Goal: Information Seeking & Learning: Learn about a topic

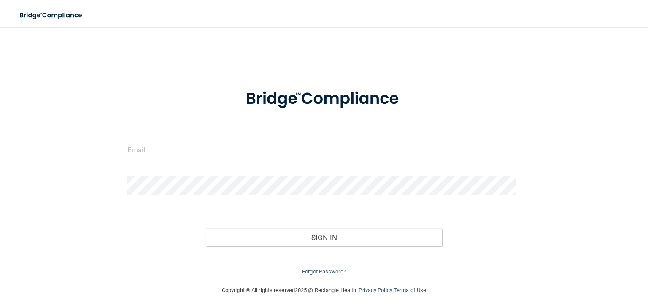
type input "[PERSON_NAME][EMAIL_ADDRESS][PERSON_NAME][DOMAIN_NAME]"
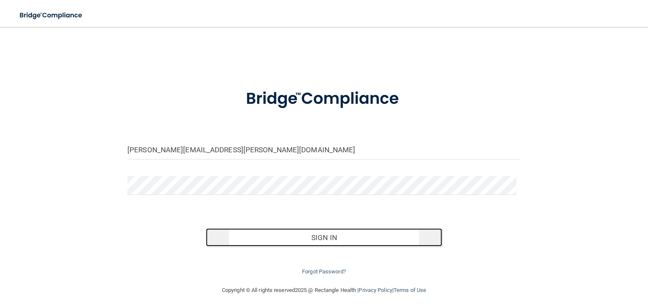
click at [309, 241] on button "Sign In" at bounding box center [324, 237] width 236 height 19
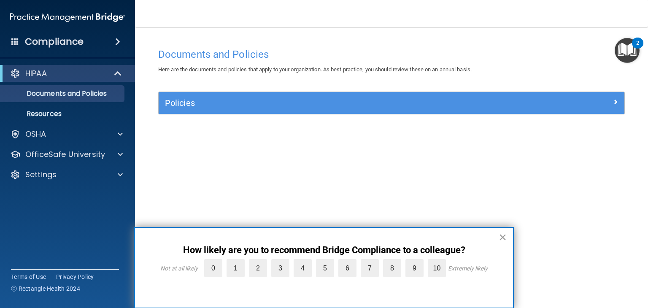
click at [503, 237] on button "×" at bounding box center [503, 237] width 8 height 14
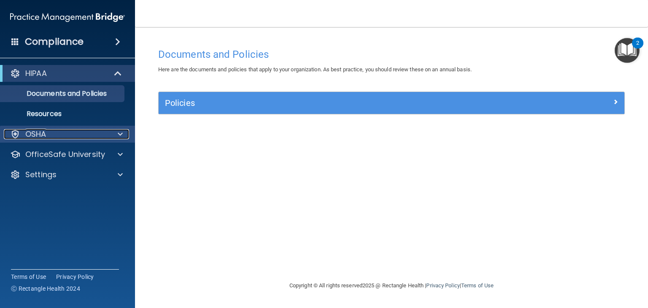
click at [120, 135] on span at bounding box center [120, 134] width 5 height 10
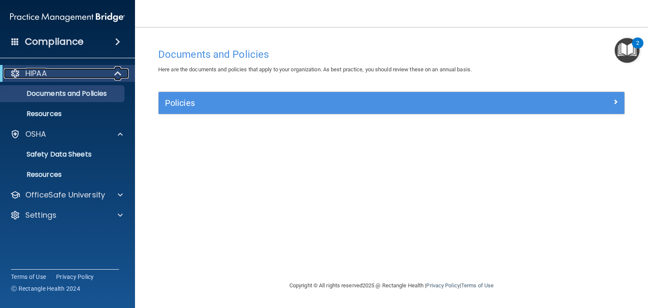
click at [116, 76] on span at bounding box center [118, 73] width 7 height 10
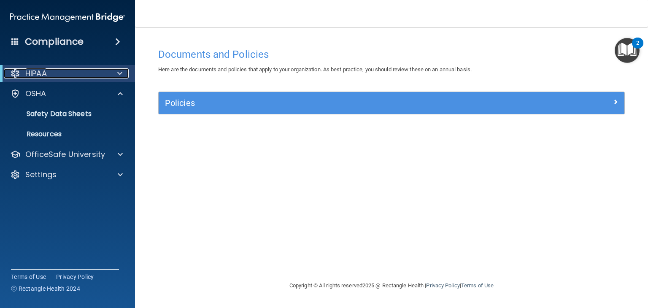
click at [116, 76] on div at bounding box center [118, 73] width 21 height 10
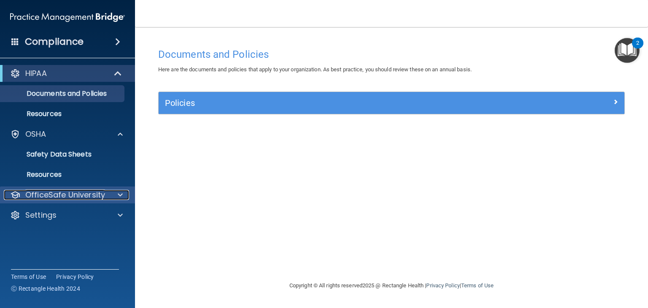
click at [122, 194] on span at bounding box center [120, 195] width 5 height 10
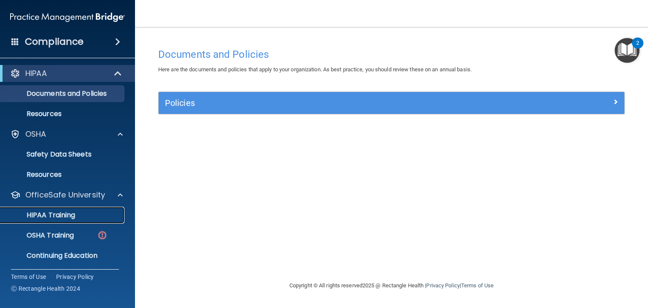
click at [85, 211] on div "HIPAA Training" at bounding box center [62, 215] width 115 height 8
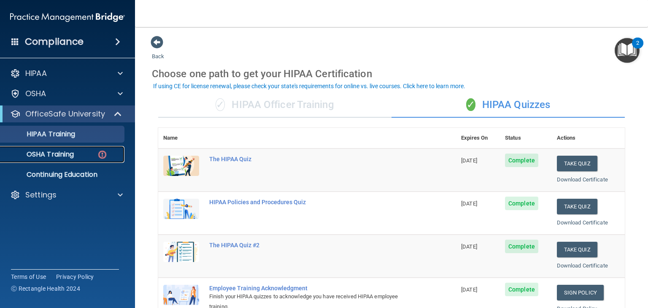
click at [86, 152] on div "OSHA Training" at bounding box center [62, 154] width 115 height 8
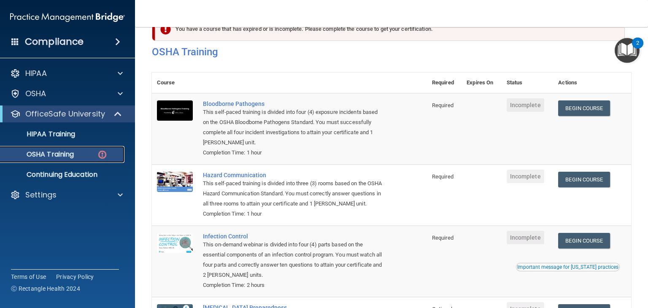
scroll to position [24, 0]
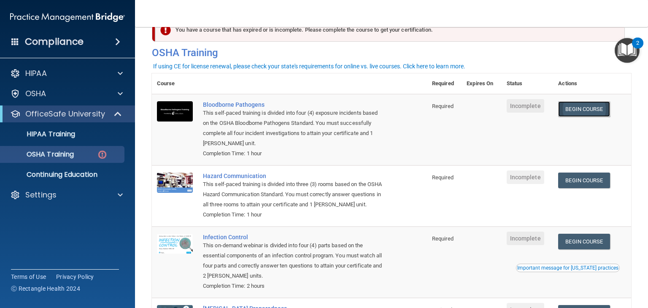
click at [593, 105] on link "Begin Course" at bounding box center [583, 109] width 51 height 16
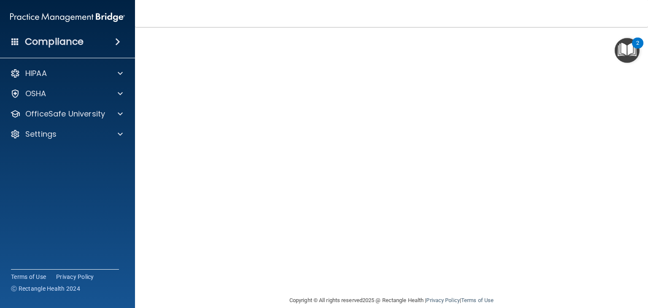
scroll to position [53, 0]
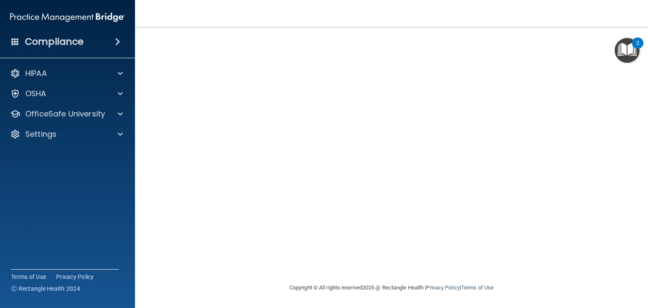
click at [626, 51] on img "Open Resource Center, 2 new notifications" at bounding box center [627, 50] width 25 height 25
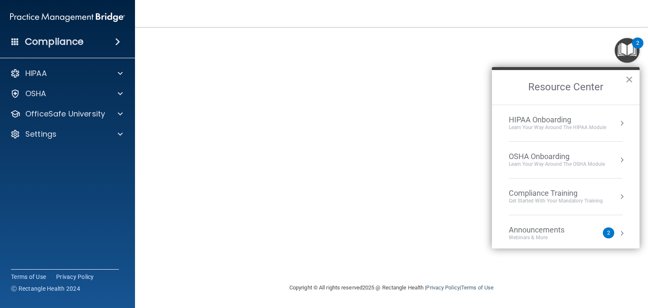
click at [631, 75] on button "×" at bounding box center [629, 80] width 8 height 14
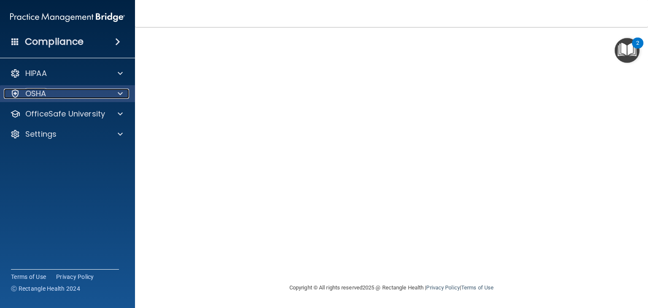
click at [121, 94] on span at bounding box center [120, 94] width 5 height 10
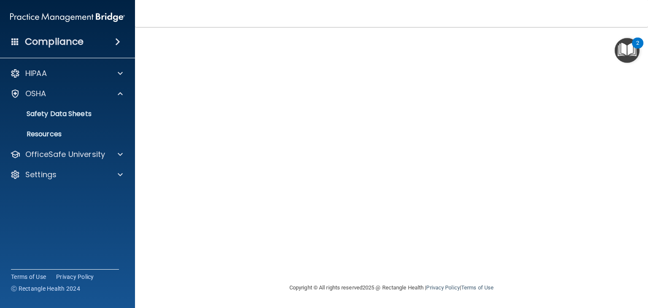
scroll to position [5, 0]
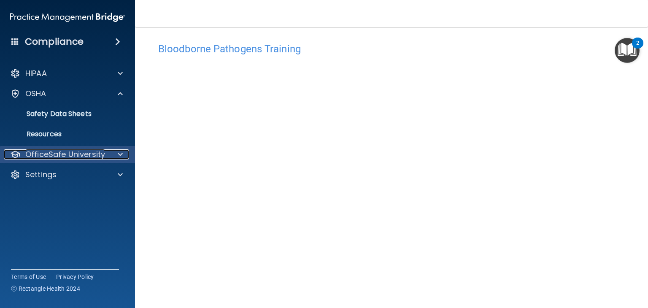
click at [110, 152] on div at bounding box center [118, 154] width 21 height 10
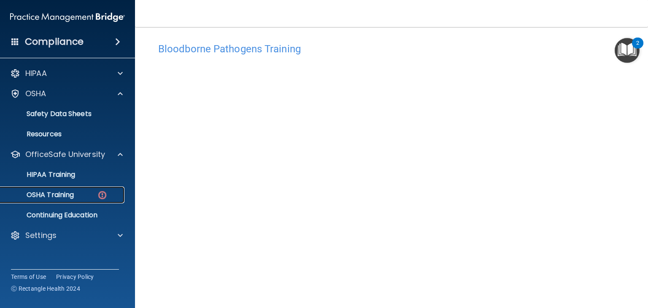
click at [65, 200] on link "OSHA Training" at bounding box center [58, 195] width 133 height 17
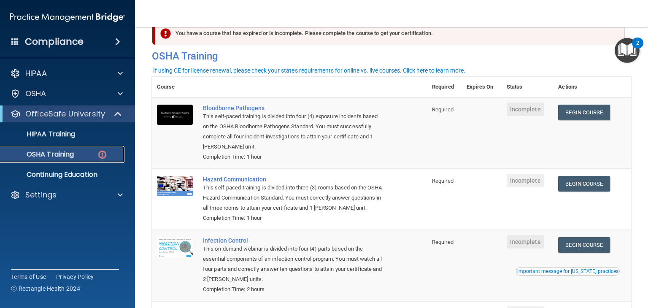
scroll to position [20, 0]
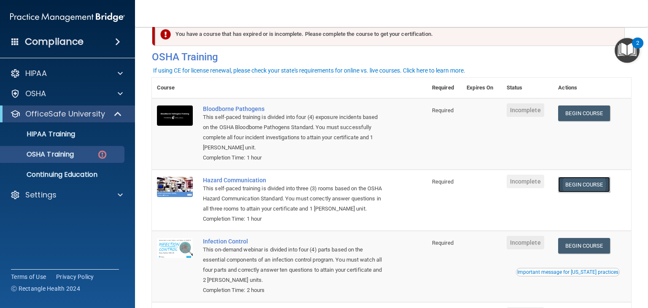
click at [590, 186] on link "Begin Course" at bounding box center [583, 185] width 51 height 16
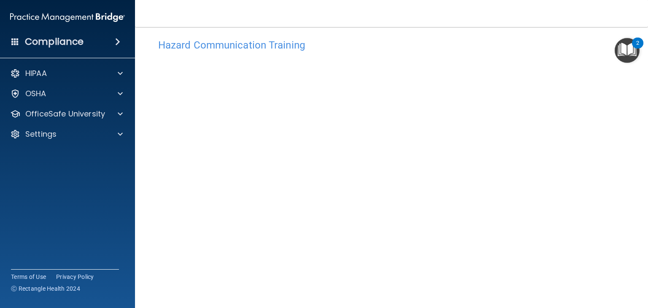
scroll to position [73, 0]
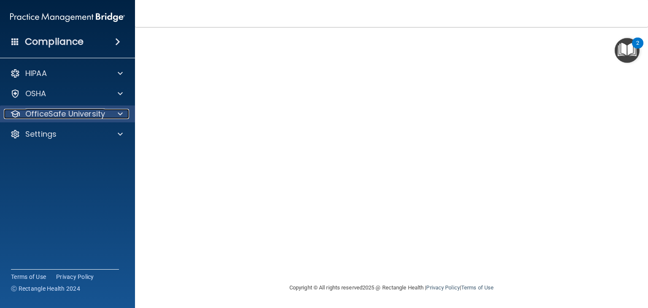
click at [122, 118] on span at bounding box center [120, 114] width 5 height 10
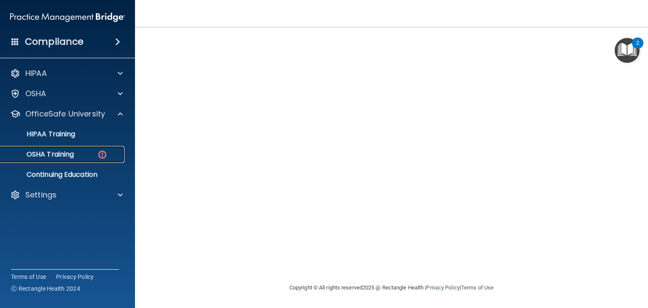
click at [113, 151] on div "OSHA Training" at bounding box center [62, 154] width 115 height 8
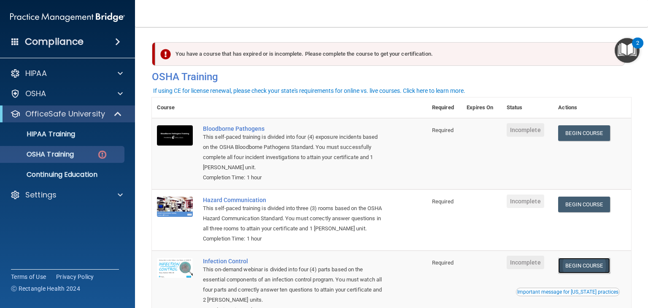
click at [572, 270] on link "Begin Course" at bounding box center [583, 266] width 51 height 16
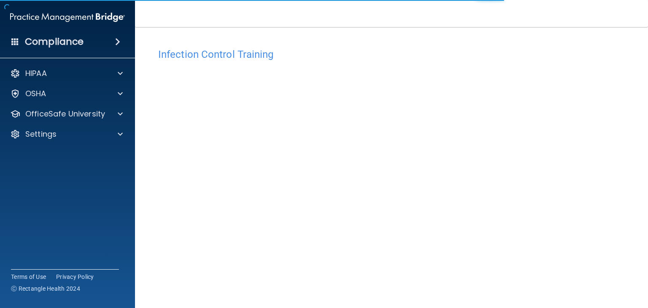
scroll to position [53, 0]
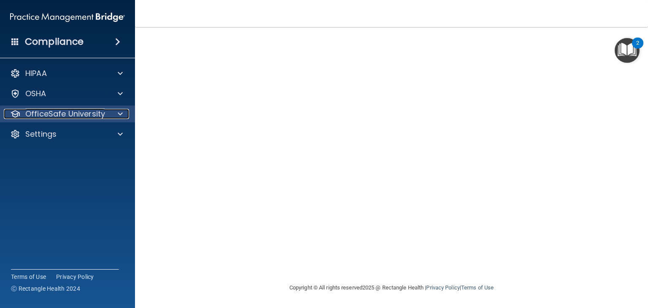
click at [113, 112] on div at bounding box center [118, 114] width 21 height 10
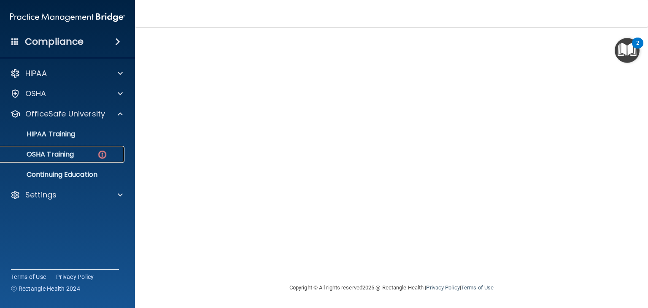
click at [63, 152] on p "OSHA Training" at bounding box center [39, 154] width 68 height 8
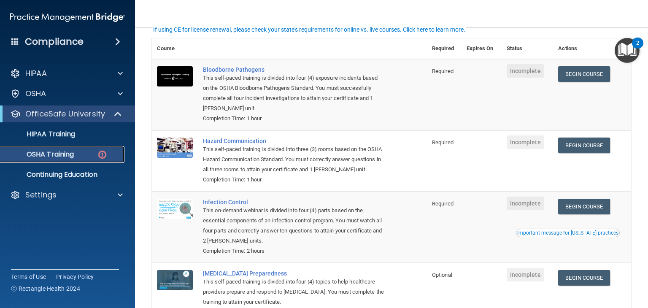
scroll to position [61, 0]
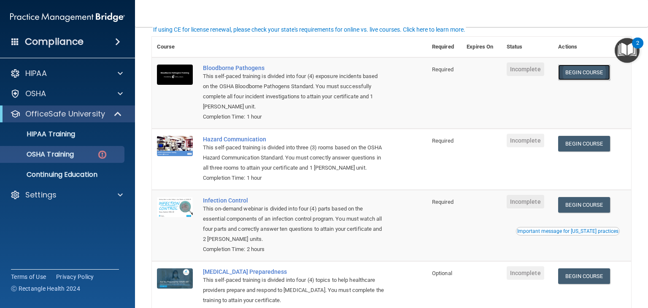
click at [587, 70] on link "Begin Course" at bounding box center [583, 73] width 51 height 16
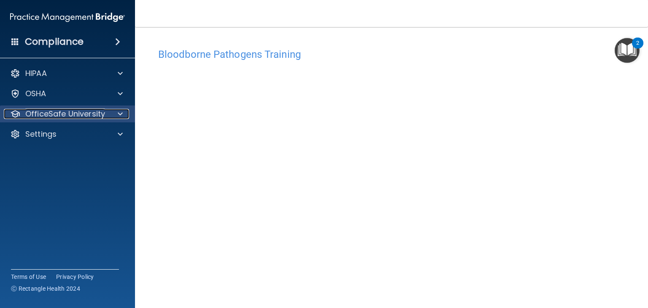
click at [103, 114] on p "OfficeSafe University" at bounding box center [65, 114] width 80 height 10
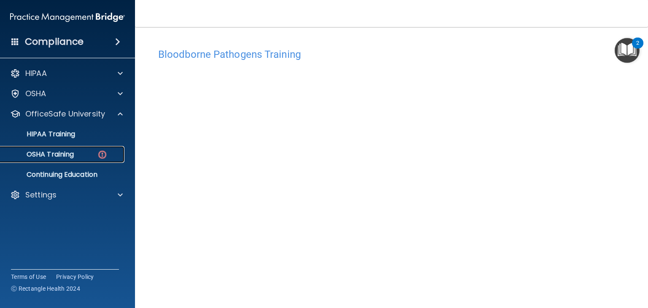
click at [60, 152] on p "OSHA Training" at bounding box center [39, 154] width 68 height 8
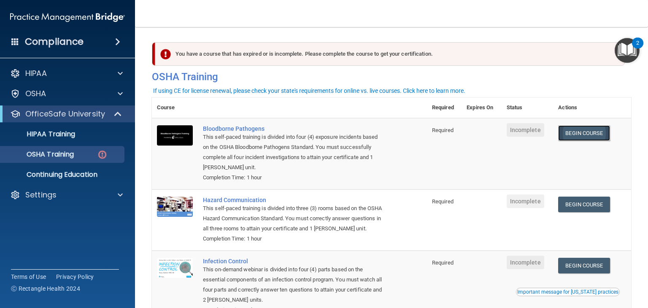
click at [584, 130] on link "Begin Course" at bounding box center [583, 133] width 51 height 16
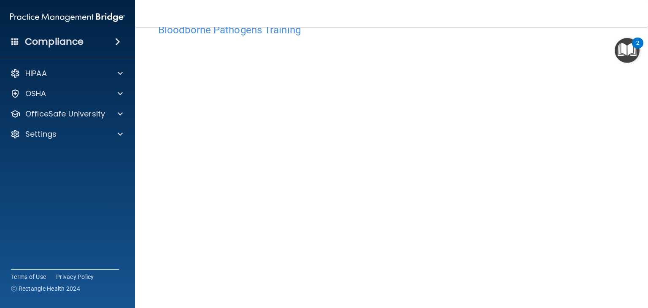
scroll to position [27, 0]
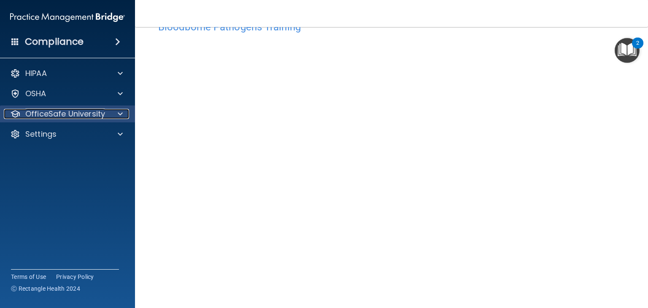
click at [122, 114] on span at bounding box center [120, 114] width 5 height 10
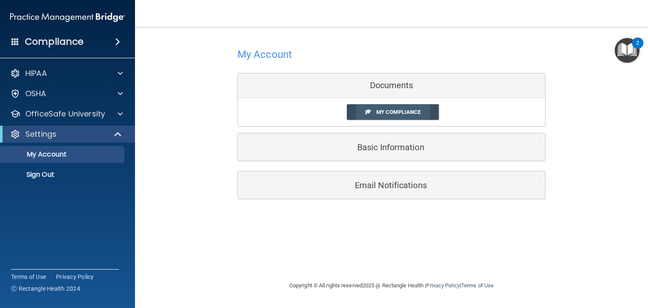
click at [377, 111] on span "My Compliance" at bounding box center [398, 112] width 44 height 6
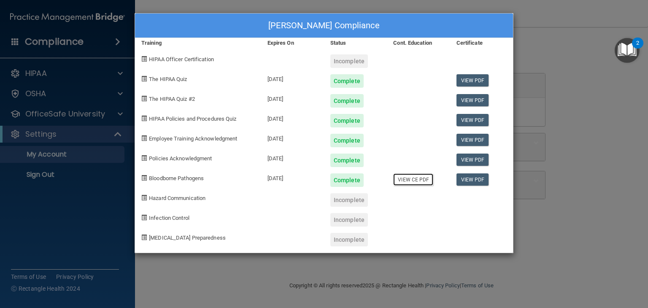
click at [412, 181] on link "View CE PDF" at bounding box center [413, 179] width 40 height 12
click at [119, 120] on div "[PERSON_NAME] Compliance Training Expires On Status Cont. Education Certificate…" at bounding box center [324, 154] width 648 height 308
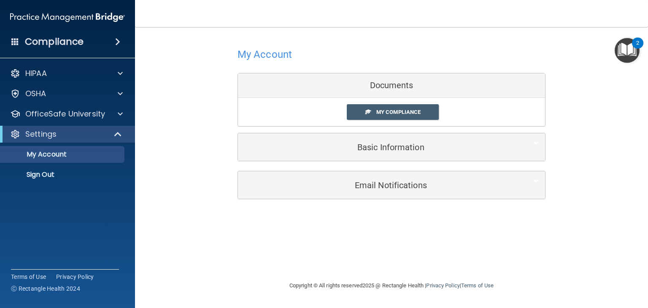
click at [119, 120] on div "OfficeSafe University" at bounding box center [67, 114] width 135 height 17
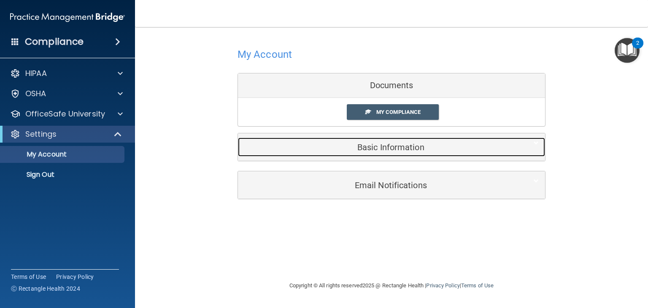
click at [376, 148] on h5 "Basic Information" at bounding box center [378, 147] width 269 height 9
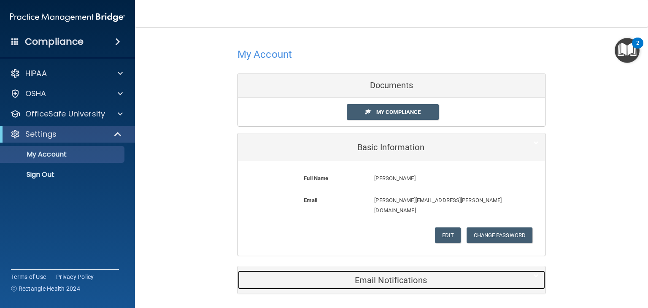
click at [385, 275] on div "Email Notifications" at bounding box center [378, 280] width 281 height 19
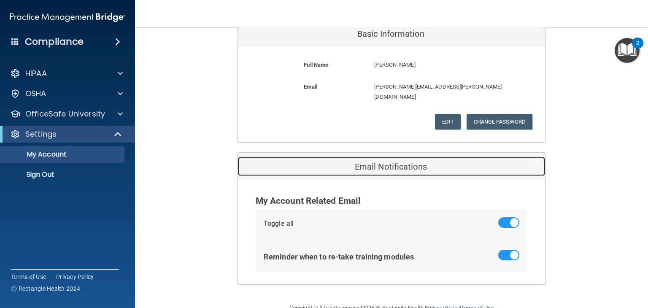
scroll to position [123, 0]
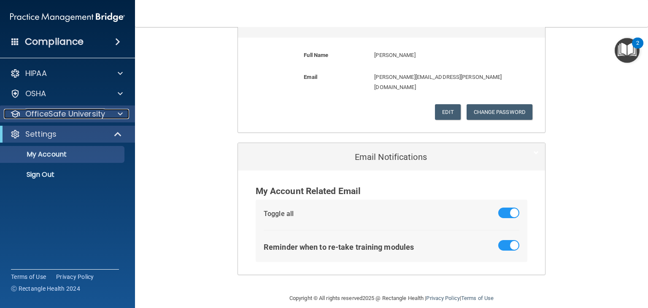
click at [116, 117] on div at bounding box center [118, 114] width 21 height 10
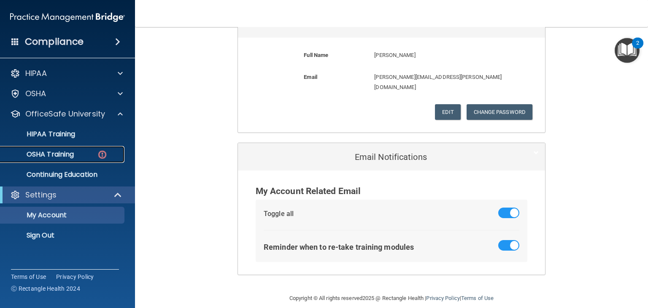
click at [79, 151] on div "OSHA Training" at bounding box center [62, 154] width 115 height 8
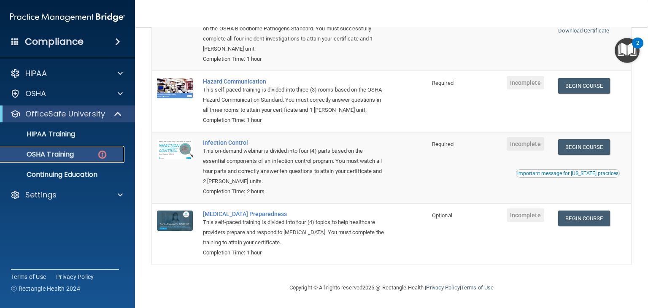
scroll to position [130, 0]
